Goal: Find specific page/section: Find specific page/section

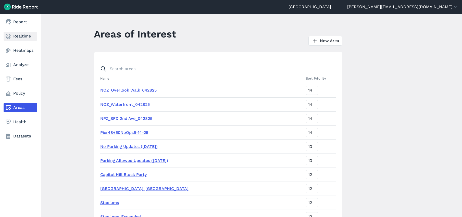
click at [21, 35] on link "Realtime" at bounding box center [21, 36] width 34 height 9
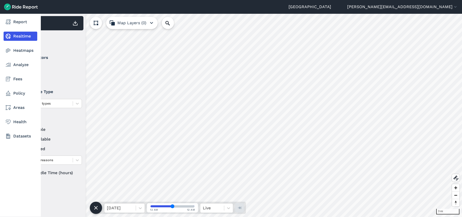
click at [22, 52] on link "Heatmaps" at bounding box center [21, 50] width 34 height 9
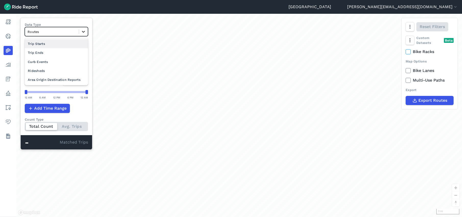
click at [81, 30] on div at bounding box center [83, 31] width 9 height 9
click at [60, 61] on div "Curb Events" at bounding box center [56, 61] width 63 height 9
